Goal: Transaction & Acquisition: Subscribe to service/newsletter

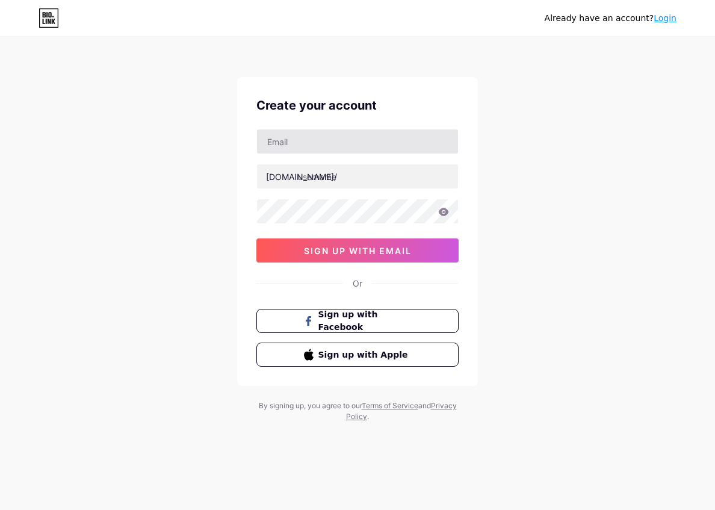
click at [323, 149] on input "text" at bounding box center [357, 141] width 201 height 24
type input "[EMAIL_ADDRESS][DOMAIN_NAME]"
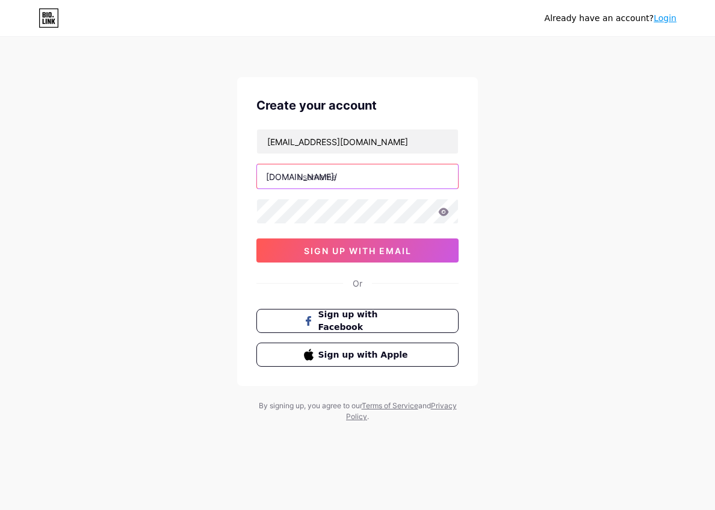
click at [338, 179] on input "text" at bounding box center [357, 176] width 201 height 24
type input "cafekita"
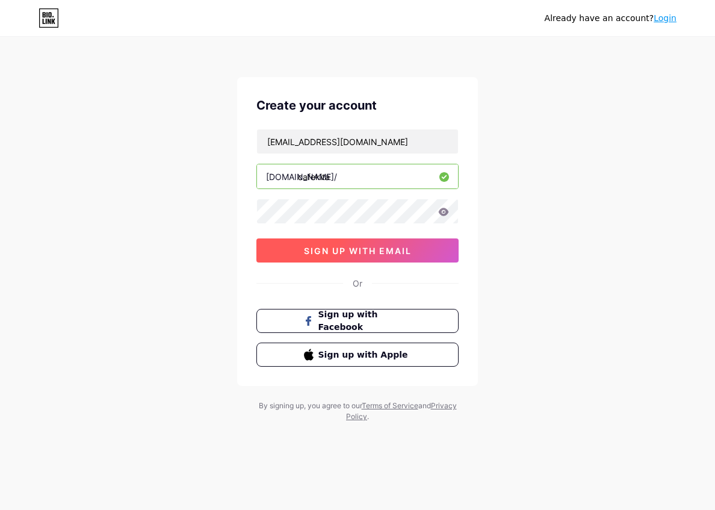
click at [315, 250] on span "sign up with email" at bounding box center [358, 251] width 108 height 10
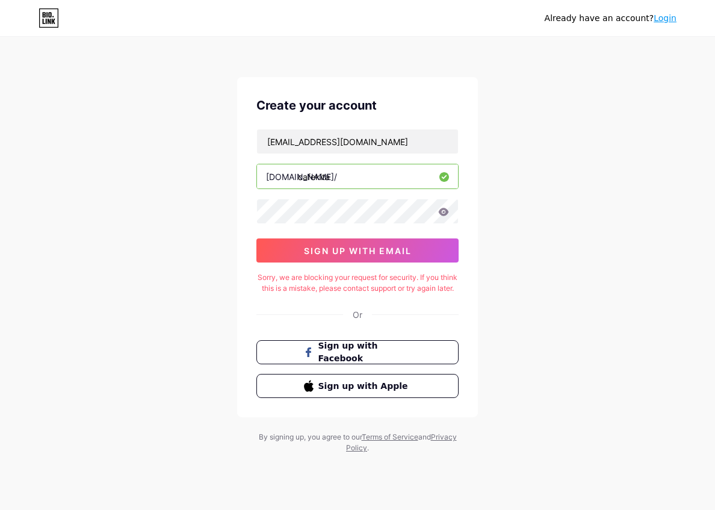
click at [438, 211] on icon at bounding box center [443, 212] width 11 height 8
click at [443, 211] on icon at bounding box center [443, 212] width 11 height 8
click at [443, 215] on icon at bounding box center [444, 212] width 10 height 8
